Goal: Task Accomplishment & Management: Use online tool/utility

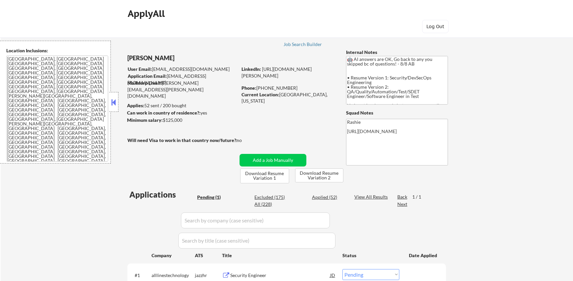
select select ""pending""
click at [293, 41] on div "Job Search Builder" at bounding box center [303, 43] width 39 height 5
select select ""pending""
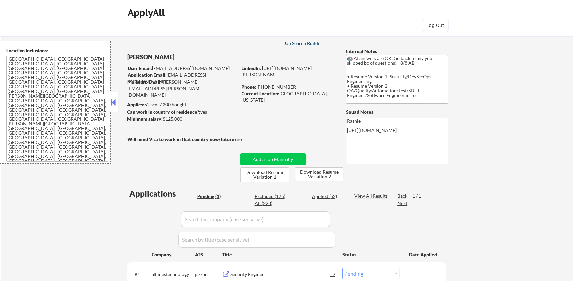
click at [303, 43] on div "Job Search Builder" at bounding box center [303, 43] width 39 height 5
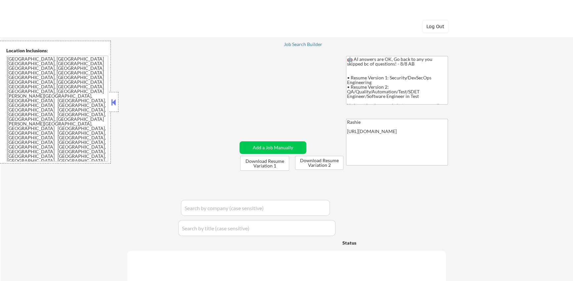
select select ""pending""
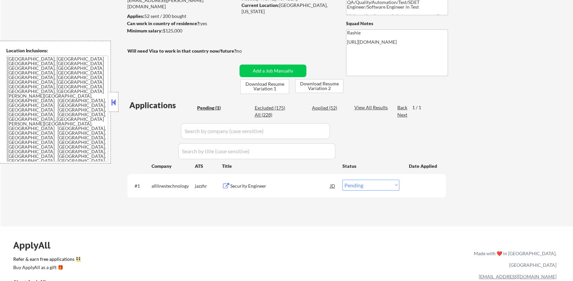
scroll to position [101, 0]
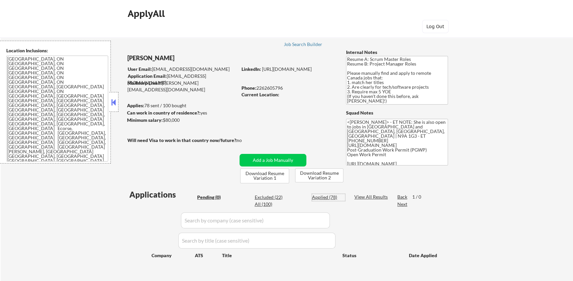
click at [327, 199] on div "Applied (78)" at bounding box center [328, 197] width 33 height 7
select select ""applied""
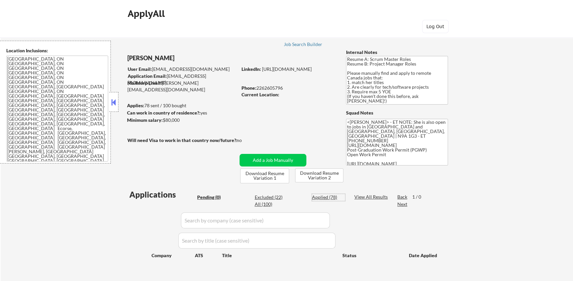
select select ""applied""
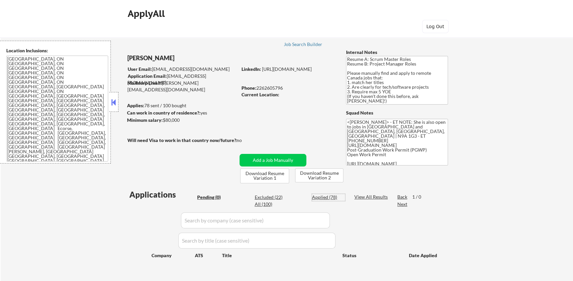
select select ""applied""
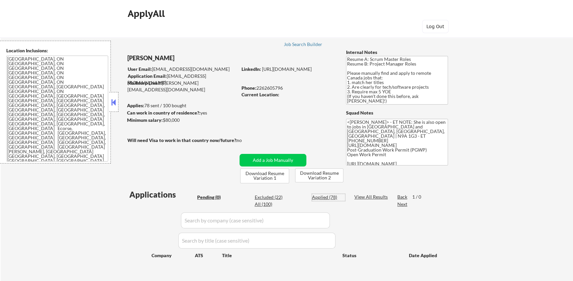
select select ""applied""
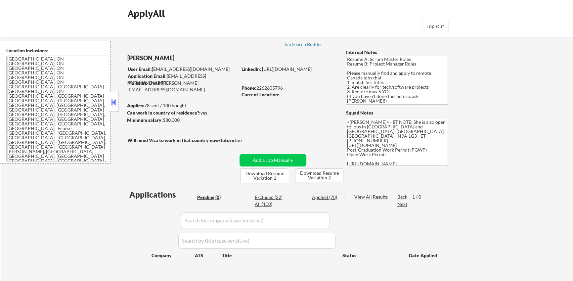
select select ""applied""
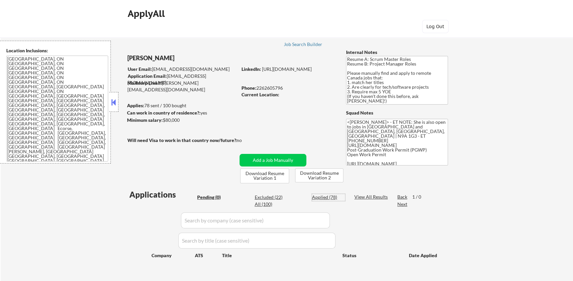
select select ""applied""
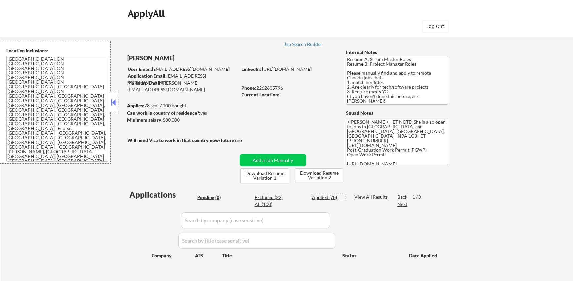
select select ""applied""
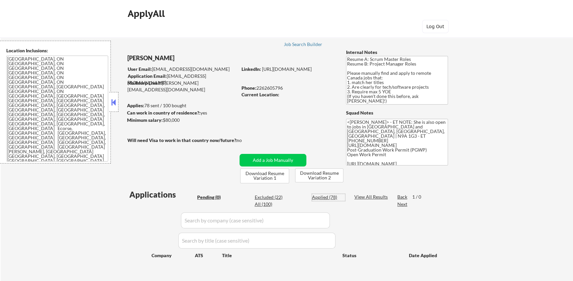
select select ""applied""
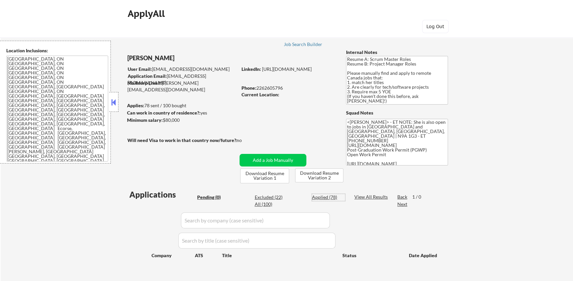
select select ""applied""
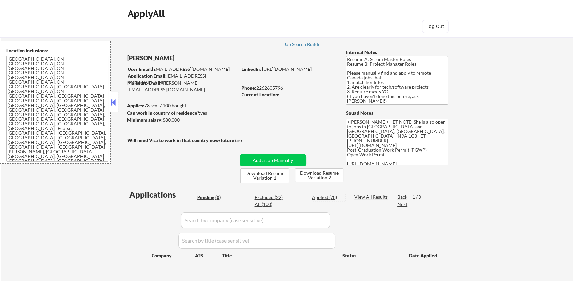
select select ""applied""
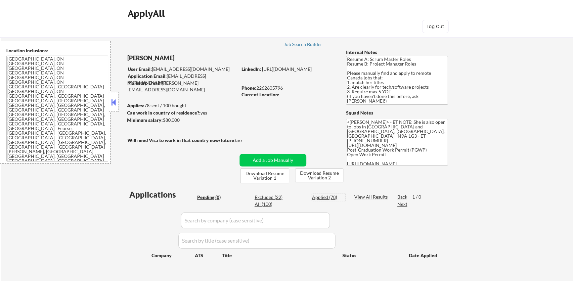
select select ""applied""
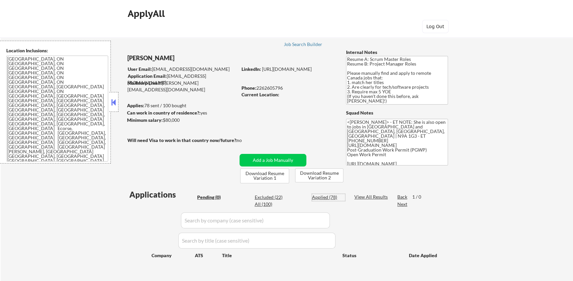
select select ""applied""
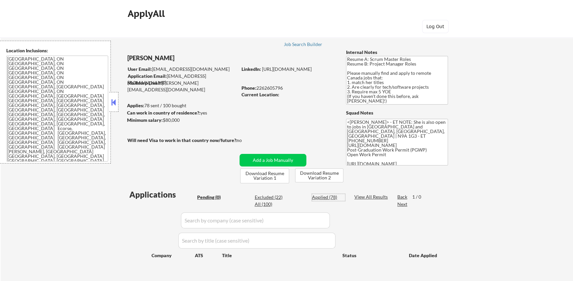
select select ""applied""
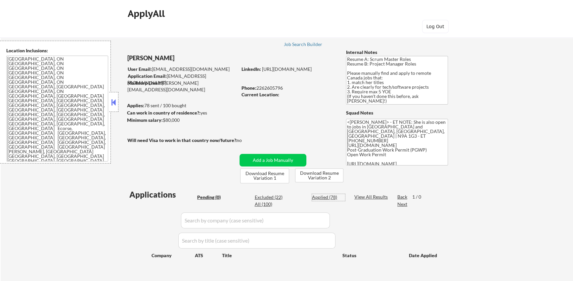
select select ""applied""
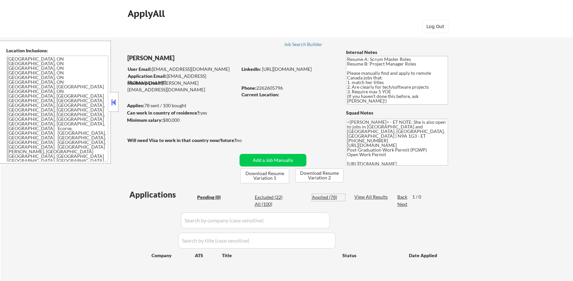
select select ""applied""
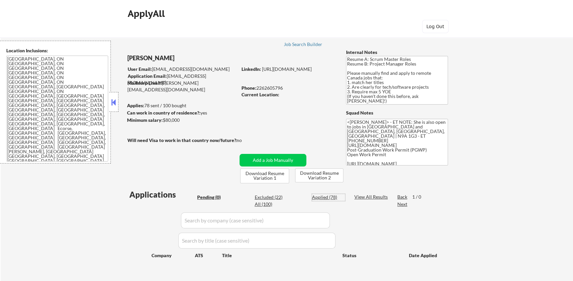
select select ""applied""
click at [268, 204] on div "All (100)" at bounding box center [271, 204] width 33 height 7
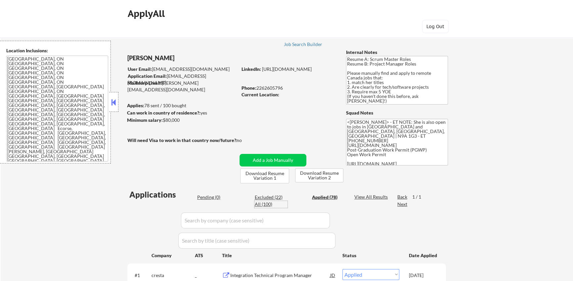
select select ""excluded__other_""
select select ""excluded__expired_""
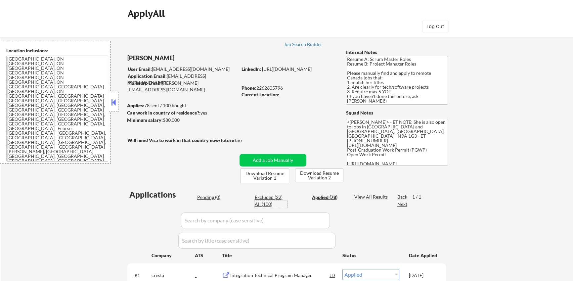
select select ""excluded""
select select ""excluded__expired_""
select select ""excluded__other_""
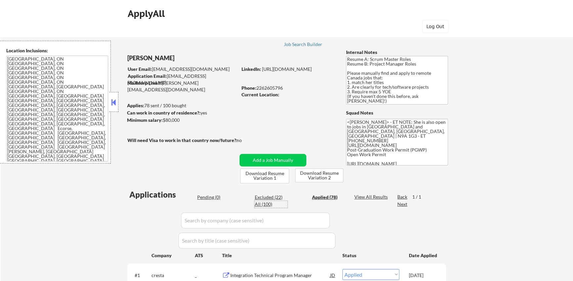
select select ""excluded""
select select ""excluded__other_""
select select ""excluded""
select select ""excluded__bad_match_""
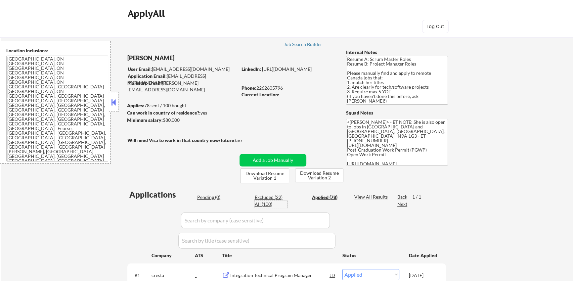
select select ""excluded""
select select ""excluded__expired_""
select select ""excluded__other_""
select select ""excluded__salary_""
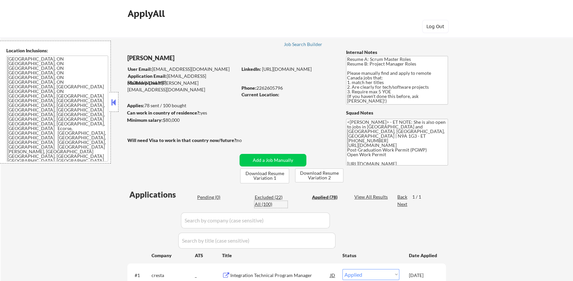
select select ""excluded__other_""
select select ""excluded__blocklist_""
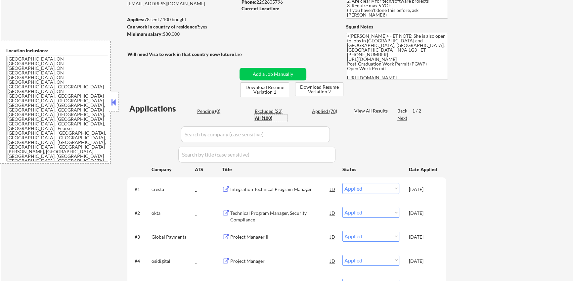
scroll to position [101, 0]
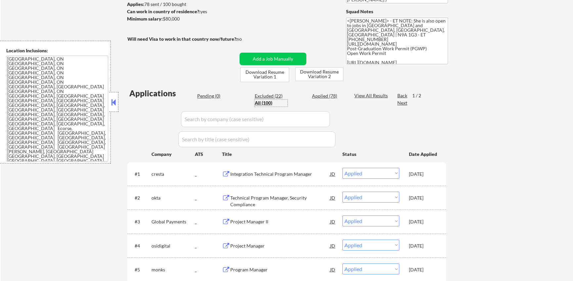
click at [262, 138] on input "input" at bounding box center [256, 139] width 157 height 16
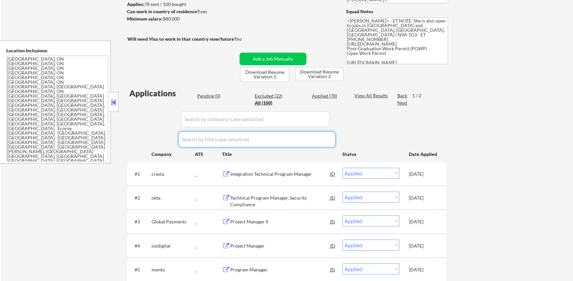
click at [258, 123] on input "input" at bounding box center [255, 119] width 149 height 16
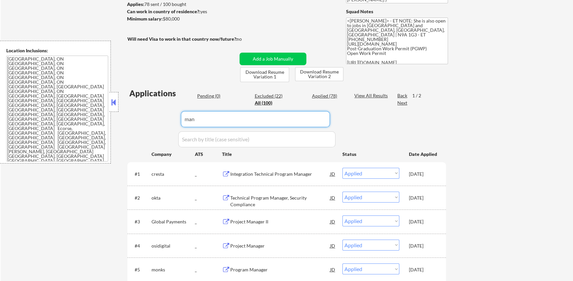
type input "manc"
select select ""excluded__other_""
select select ""excluded__expired_""
select select ""excluded""
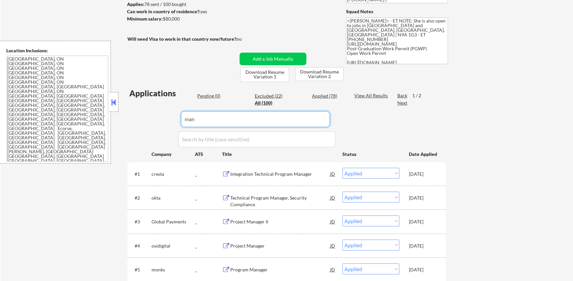
select select ""excluded""
select select ""excluded__other_""
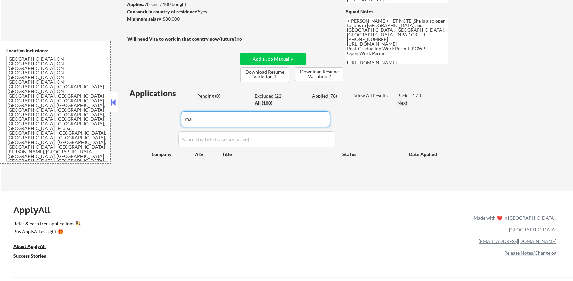
type input "m"
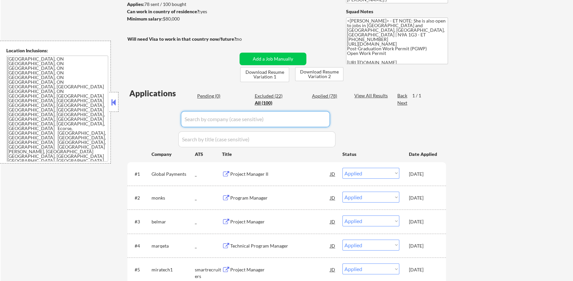
select select ""applied""
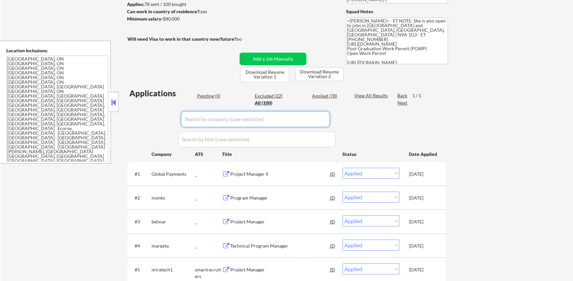
select select ""applied""
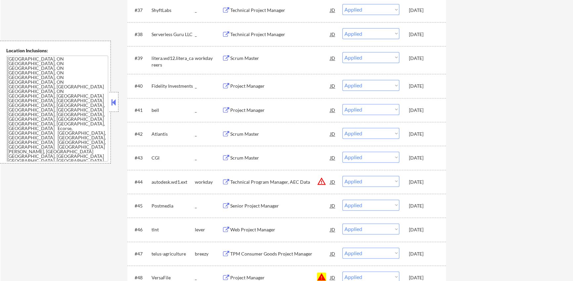
scroll to position [1205, 0]
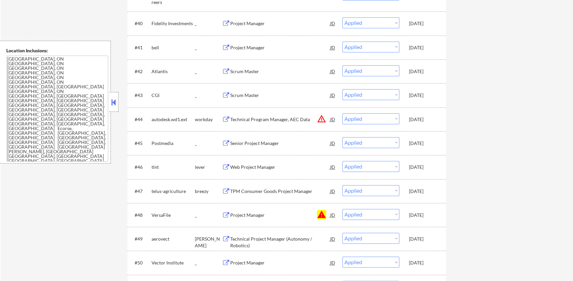
click at [319, 216] on button "warning" at bounding box center [321, 214] width 9 height 9
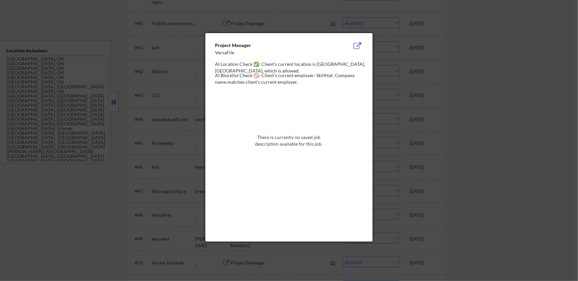
click at [99, 212] on div at bounding box center [289, 140] width 578 height 281
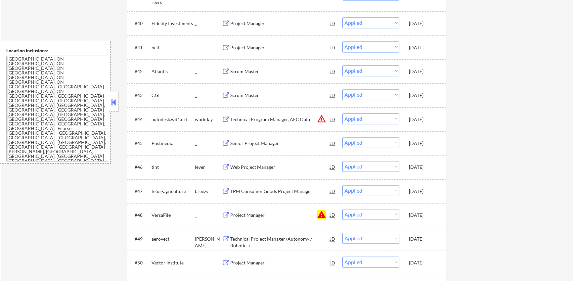
click at [333, 192] on div "JD" at bounding box center [333, 191] width 7 height 12
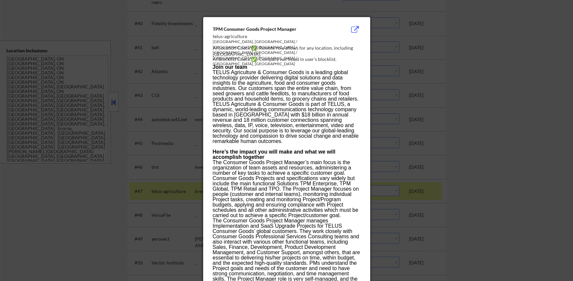
click at [107, 207] on div at bounding box center [286, 140] width 573 height 281
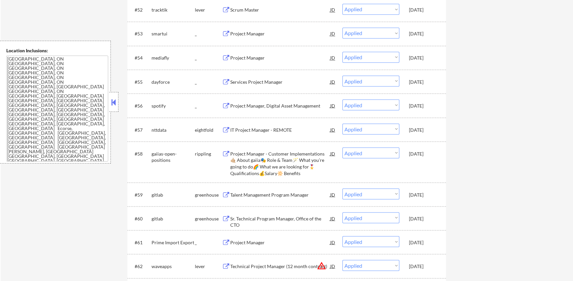
scroll to position [1509, 0]
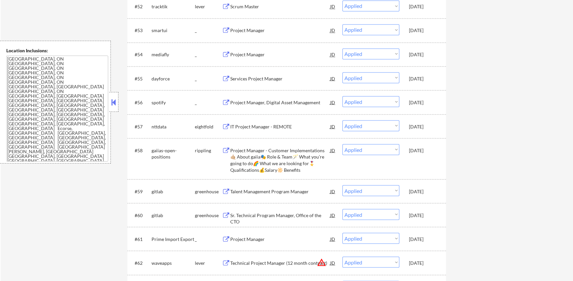
click at [227, 149] on button at bounding box center [226, 150] width 8 height 6
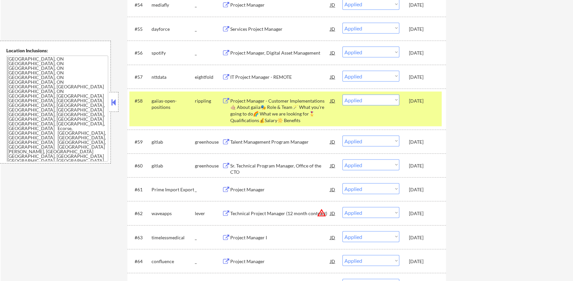
scroll to position [1593, 0]
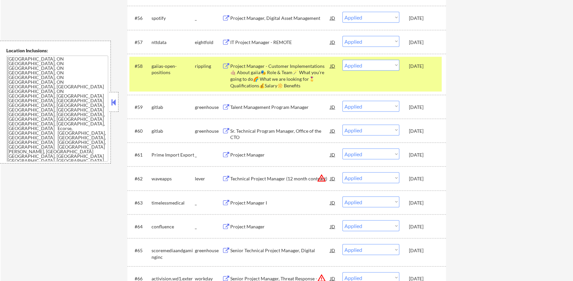
click at [224, 154] on button at bounding box center [226, 155] width 8 height 6
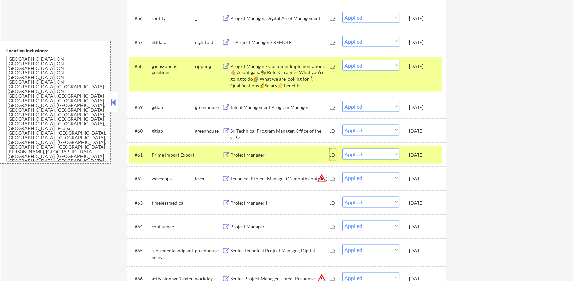
click at [333, 154] on div "JD" at bounding box center [333, 155] width 7 height 12
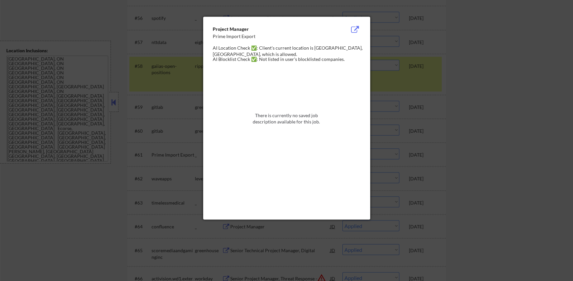
click at [149, 165] on div at bounding box center [286, 140] width 573 height 281
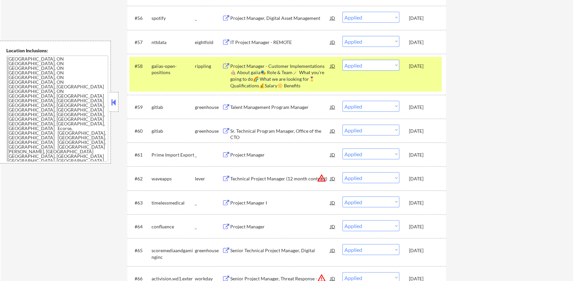
click at [333, 129] on div "JD" at bounding box center [333, 131] width 7 height 12
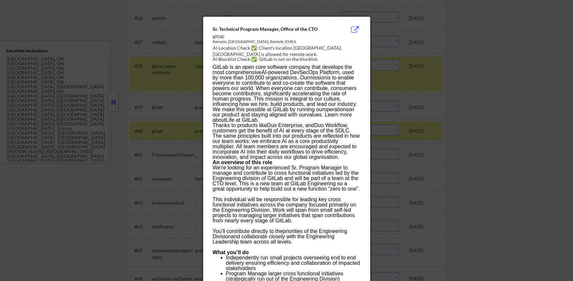
click at [525, 152] on div at bounding box center [286, 140] width 573 height 281
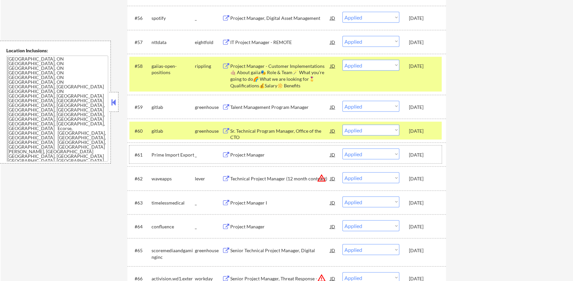
click at [157, 155] on div "Prime Import Export" at bounding box center [173, 155] width 43 height 7
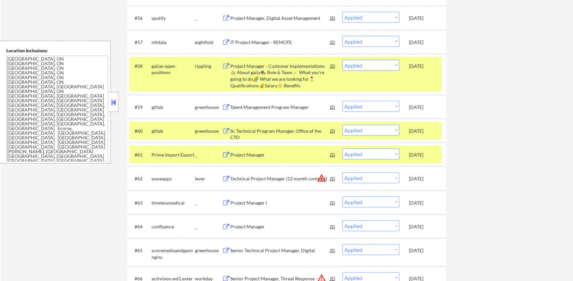
click at [157, 155] on div "Prime Import Export" at bounding box center [173, 155] width 43 height 7
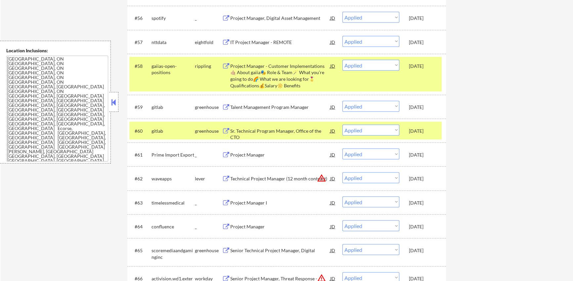
click at [166, 139] on div "#60 gitlab greenhouse Sr. Technical Program Manager, Office of the CTO JD Choos…" at bounding box center [285, 131] width 312 height 18
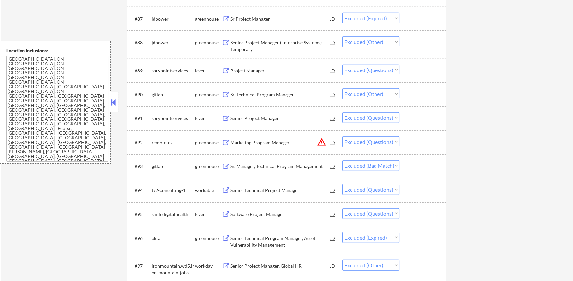
scroll to position [2376, 0]
click at [335, 143] on div "JD" at bounding box center [333, 142] width 7 height 12
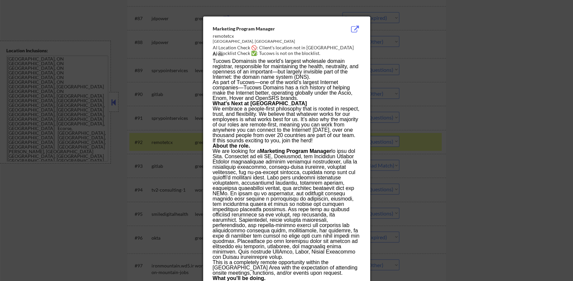
click at [97, 251] on div at bounding box center [286, 140] width 573 height 281
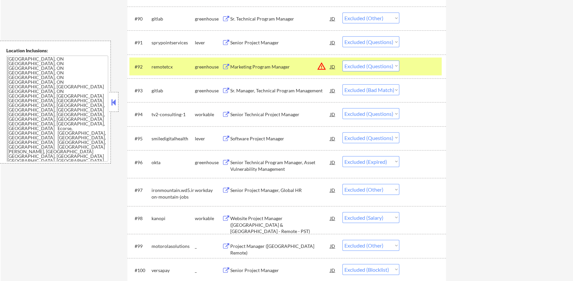
scroll to position [2498, 0]
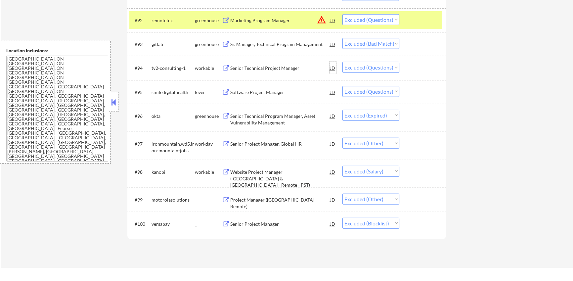
click at [331, 68] on div "JD" at bounding box center [333, 68] width 7 height 12
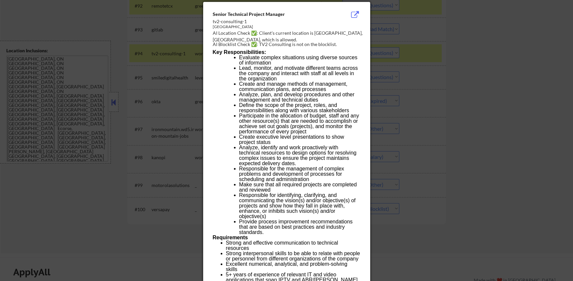
scroll to position [2506, 0]
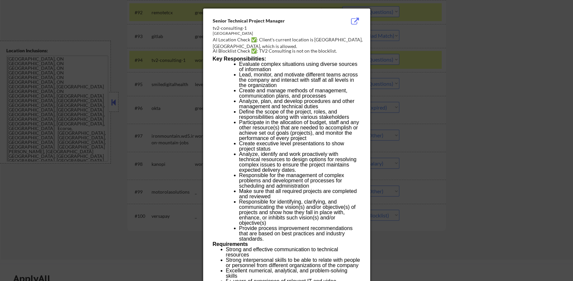
click at [138, 158] on div at bounding box center [286, 140] width 573 height 281
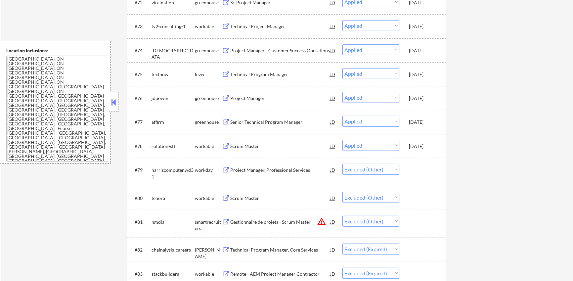
scroll to position [1608, 0]
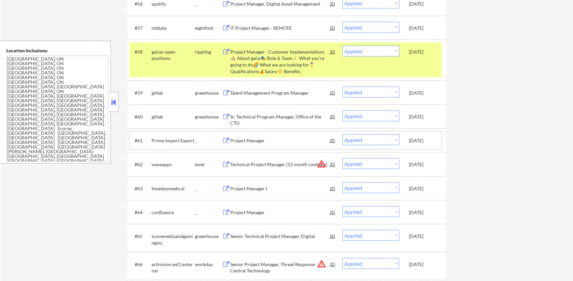
click at [185, 139] on div "Prime Import Export" at bounding box center [173, 140] width 43 height 7
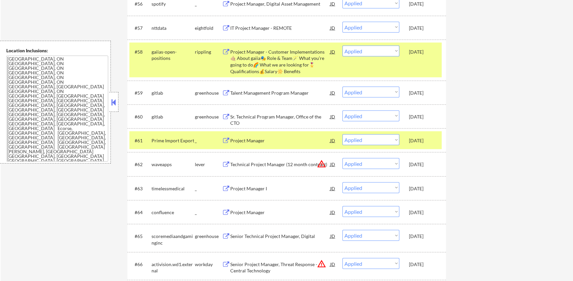
click at [226, 140] on button at bounding box center [226, 141] width 8 height 6
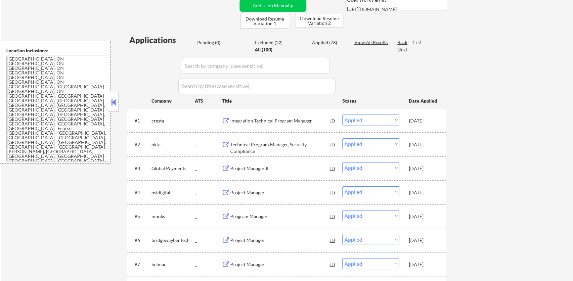
scroll to position [156, 0]
click at [329, 168] on div "Project Manager II" at bounding box center [280, 167] width 100 height 7
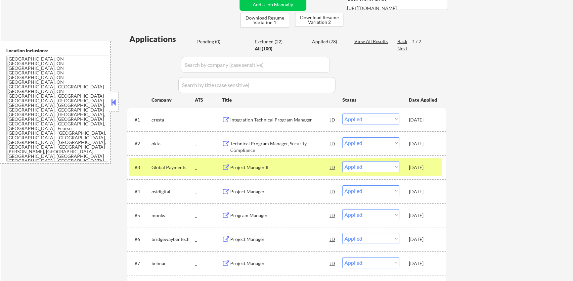
click at [227, 118] on button at bounding box center [226, 120] width 8 height 6
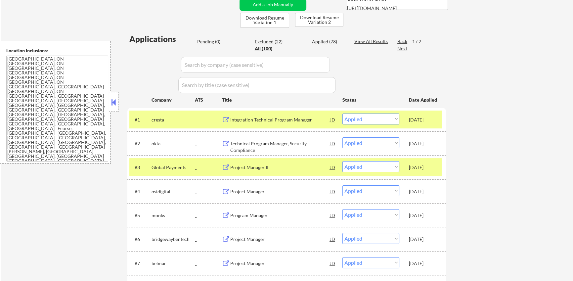
click at [226, 166] on button at bounding box center [226, 167] width 8 height 6
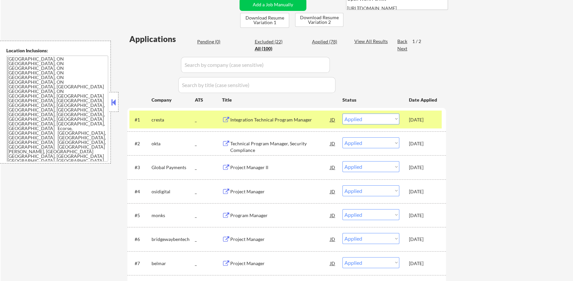
type textarea "🤖 AI for open-ended Qs is allowed! (You can revisit jobs skipped for Qs) - 7/30…"
